Goal: Check status: Check status

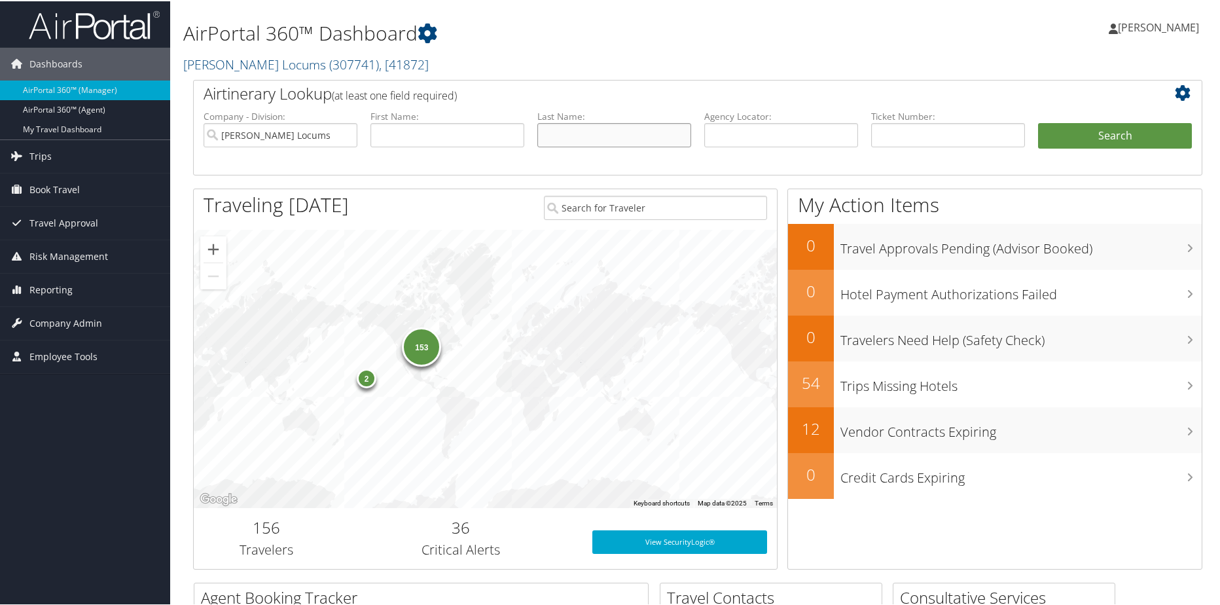
click at [568, 135] on input "text" at bounding box center [615, 134] width 154 height 24
type input "scharer"
click at [1102, 139] on button "Search" at bounding box center [1115, 135] width 154 height 26
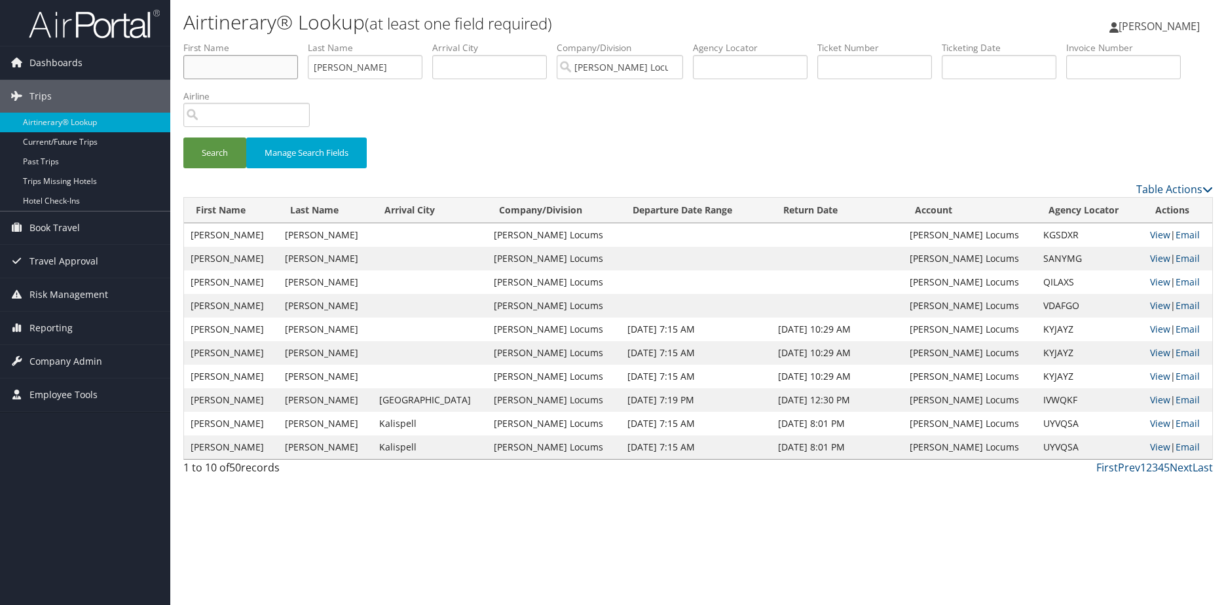
click at [248, 67] on input "text" at bounding box center [240, 67] width 115 height 24
click at [227, 160] on button "Search" at bounding box center [214, 152] width 63 height 31
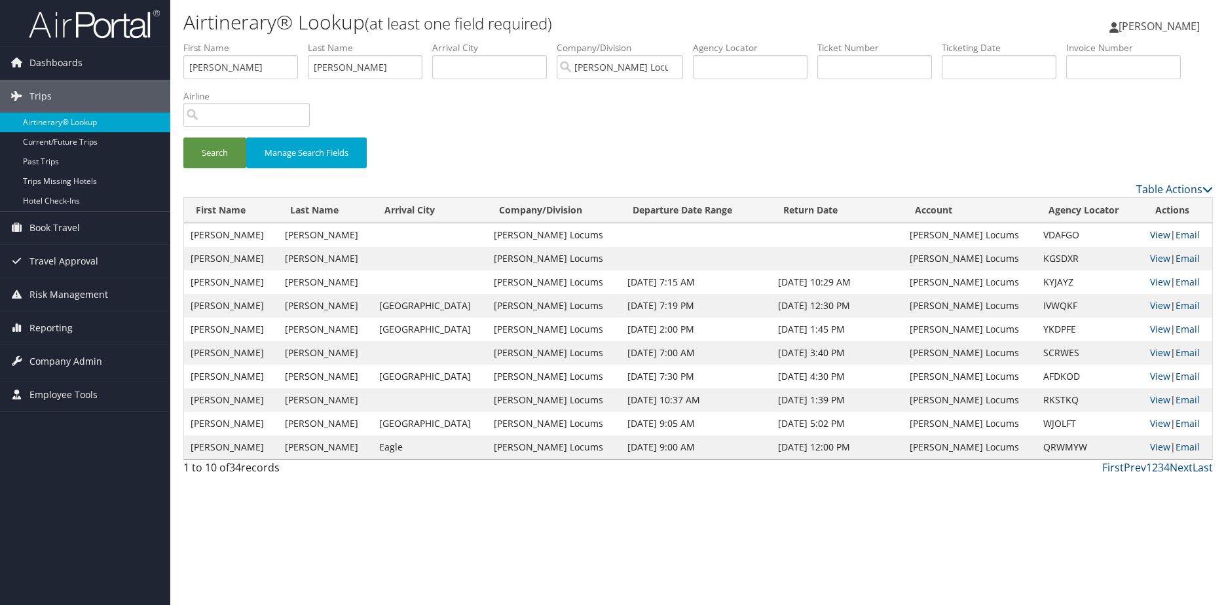
click at [1150, 235] on link "View" at bounding box center [1160, 235] width 20 height 12
drag, startPoint x: 234, startPoint y: 65, endPoint x: 185, endPoint y: 64, distance: 49.1
click at [185, 64] on input "ryan" at bounding box center [240, 67] width 115 height 24
type input "samuel"
click at [183, 137] on button "Search" at bounding box center [214, 152] width 63 height 31
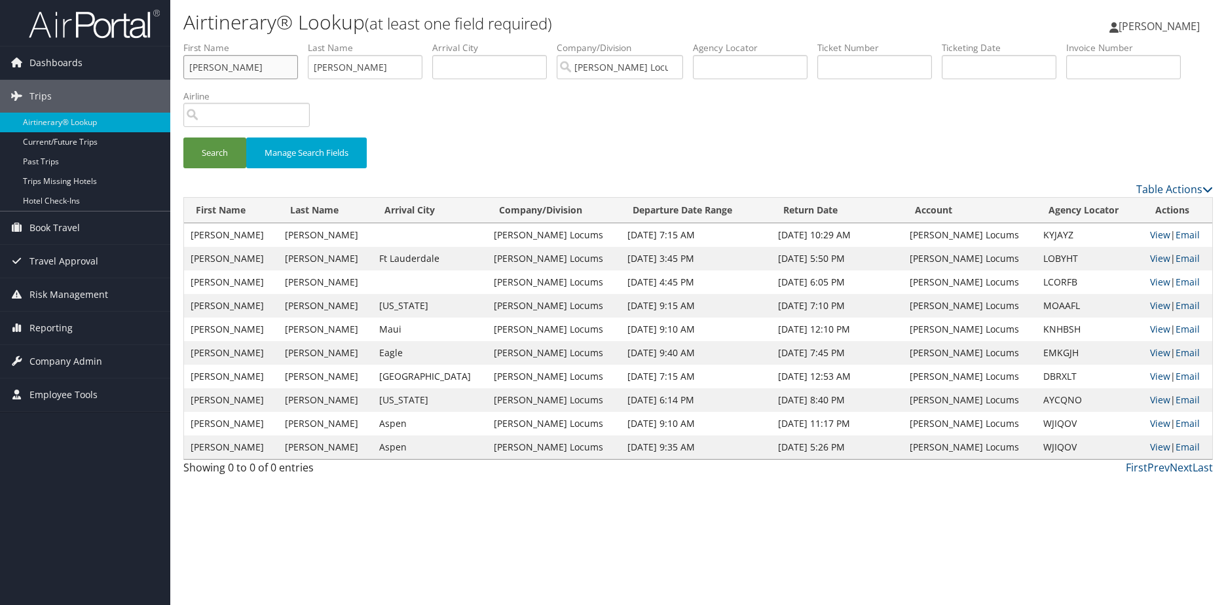
drag, startPoint x: 244, startPoint y: 63, endPoint x: 179, endPoint y: 63, distance: 64.2
click at [183, 63] on form "First Name samuel Last Name scharer Departure City Arrival City Company/Divisio…" at bounding box center [697, 111] width 1029 height 140
drag, startPoint x: 378, startPoint y: 74, endPoint x: 303, endPoint y: 75, distance: 74.7
click at [303, 41] on ul "First Name Last Name scharer Departure City Arrival City Company/Division Hayes…" at bounding box center [697, 41] width 1029 height 0
click at [780, 67] on input "text" at bounding box center [750, 67] width 115 height 24
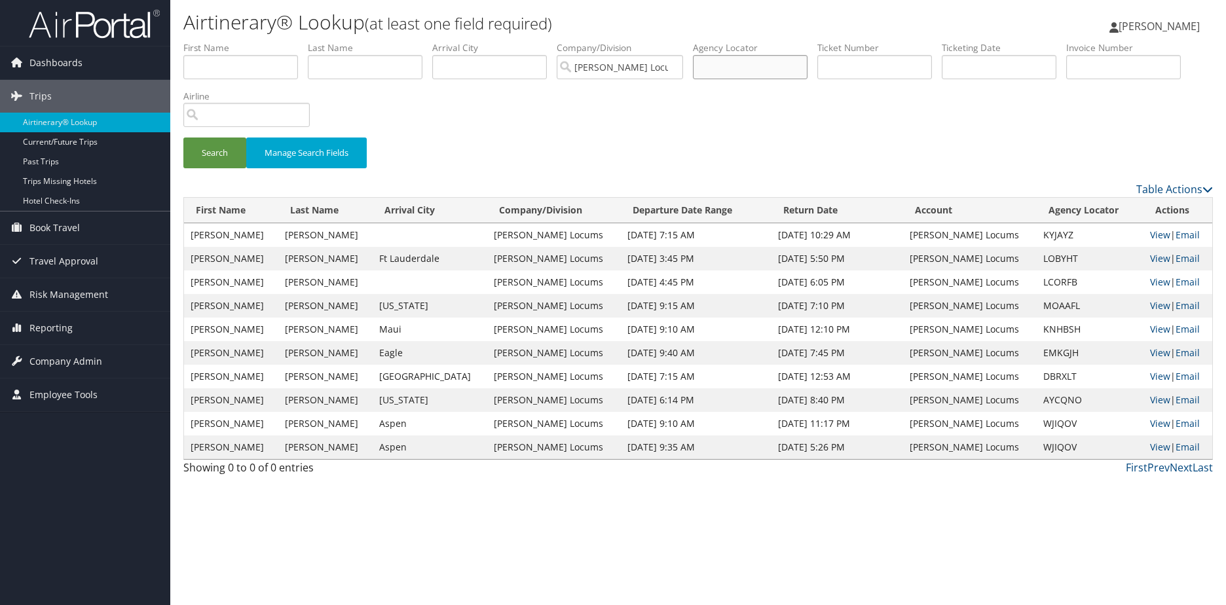
paste input "JXLGJO"
type input "JXLGJO"
click at [249, 151] on button "Manage Search Fields" at bounding box center [306, 152] width 120 height 31
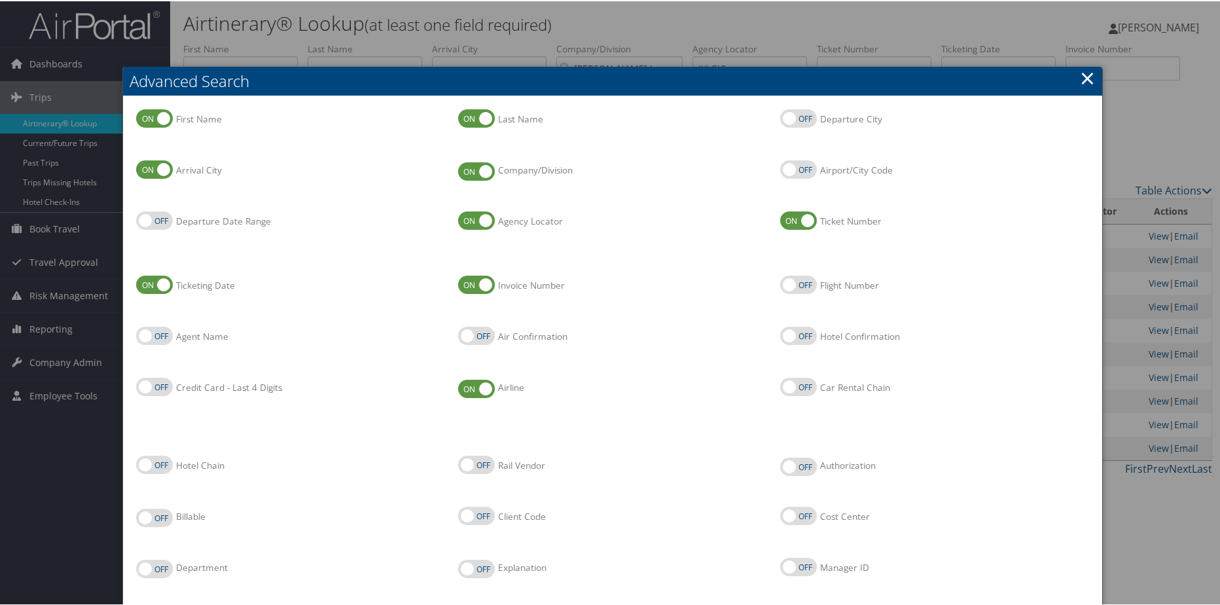
click at [530, 35] on div at bounding box center [613, 302] width 1226 height 605
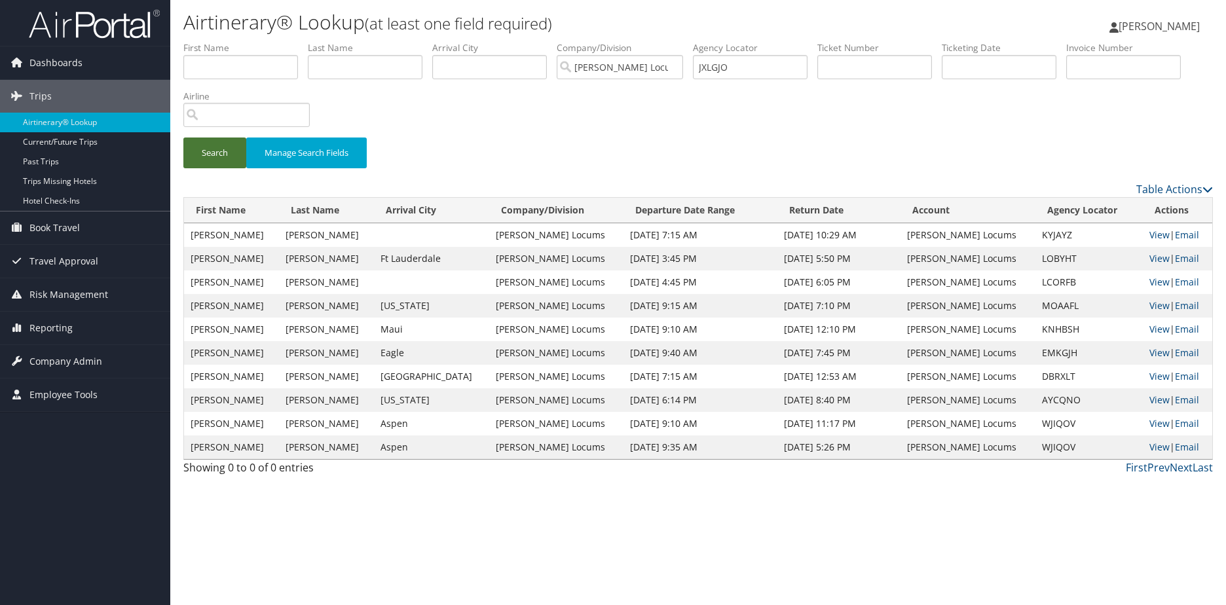
click at [218, 155] on button "Search" at bounding box center [214, 152] width 63 height 31
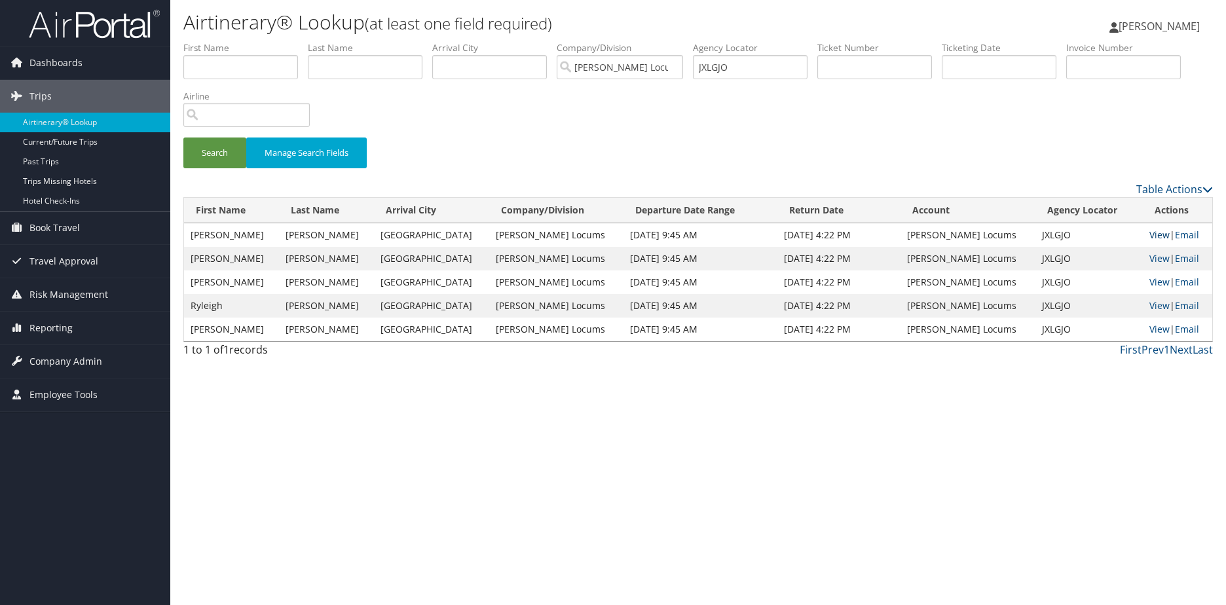
click at [1149, 235] on link "View" at bounding box center [1159, 235] width 20 height 12
drag, startPoint x: 755, startPoint y: 71, endPoint x: 706, endPoint y: 71, distance: 48.5
click at [706, 71] on input "JXLGJO" at bounding box center [750, 67] width 115 height 24
click at [680, 114] on div "Search Manage Search Fields" at bounding box center [698, 111] width 1049 height 140
